Goal: Communication & Community: Answer question/provide support

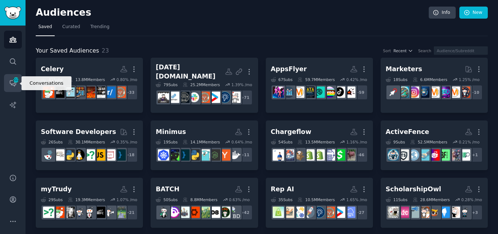
click at [18, 80] on span "211" at bounding box center [16, 79] width 7 height 5
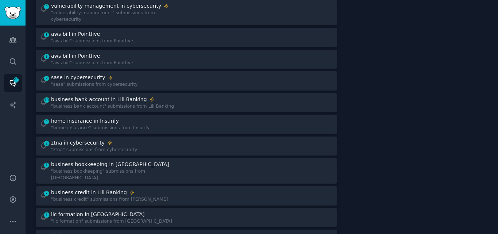
scroll to position [214, 0]
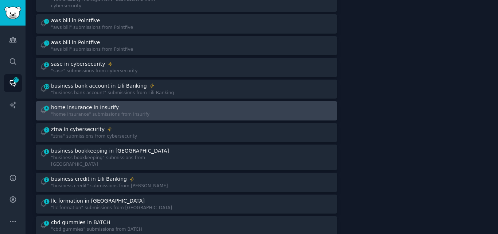
click at [150, 103] on div "4 home insurance in Insurify "home insurance" submissions from Insurify" at bounding box center [111, 110] width 142 height 14
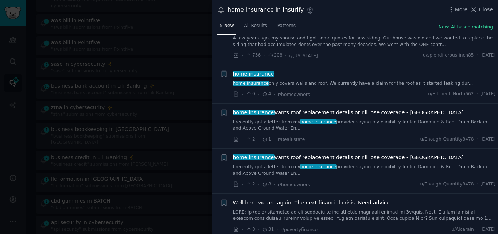
scroll to position [31, 0]
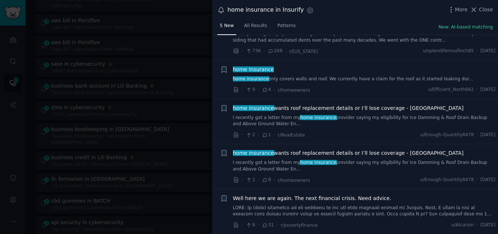
click at [314, 212] on link at bounding box center [364, 210] width 263 height 13
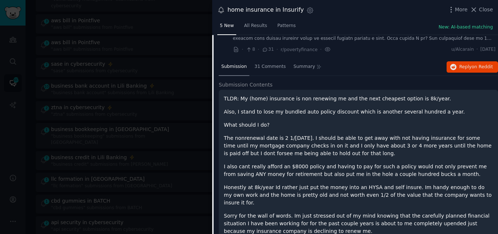
scroll to position [224, 0]
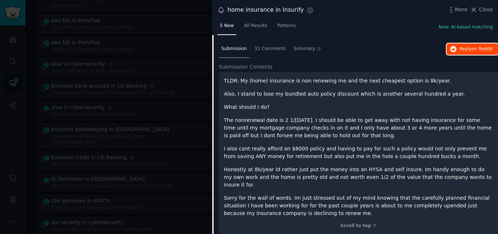
click at [460, 48] on span "Reply on Reddit" at bounding box center [476, 49] width 34 height 7
click at [477, 8] on icon at bounding box center [474, 10] width 8 height 8
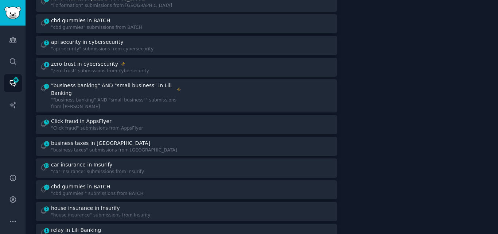
scroll to position [411, 0]
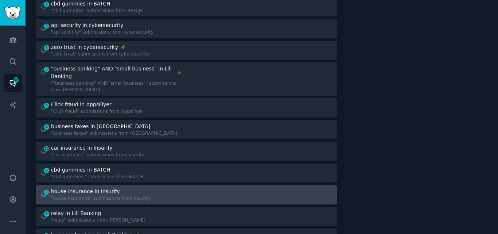
click at [103, 187] on div "house insurance in Insurify" at bounding box center [85, 191] width 69 height 8
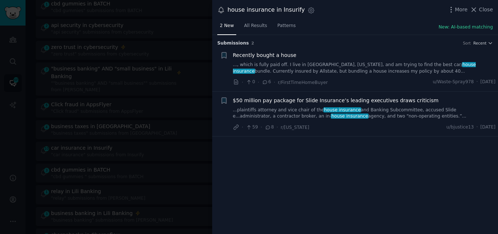
click at [291, 66] on link "..., which is fully paid off. I live in [GEOGRAPHIC_DATA], [US_STATE], and am t…" at bounding box center [364, 68] width 263 height 13
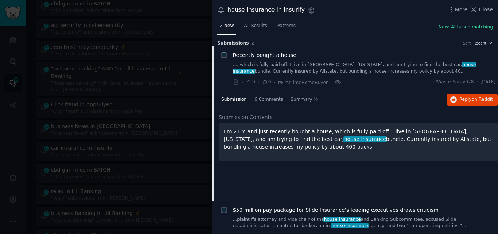
scroll to position [12, 0]
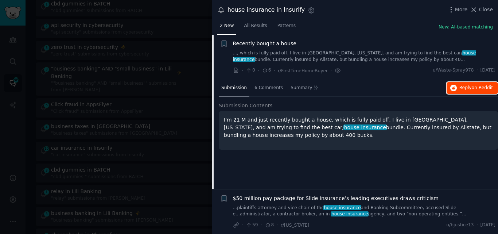
click at [457, 89] on button "Reply on Reddit" at bounding box center [471, 88] width 51 height 12
